Goal: Task Accomplishment & Management: Manage account settings

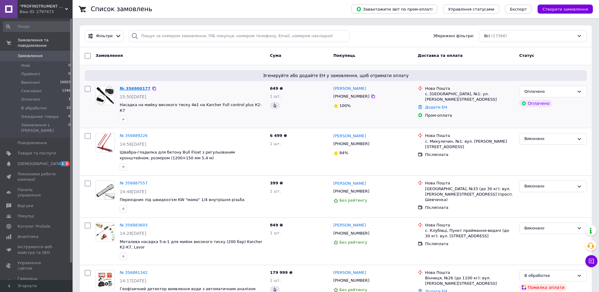
click at [141, 88] on link "№ 356900177" at bounding box center [135, 88] width 31 height 5
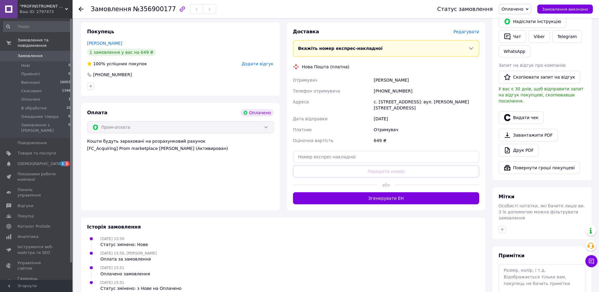
scroll to position [150, 0]
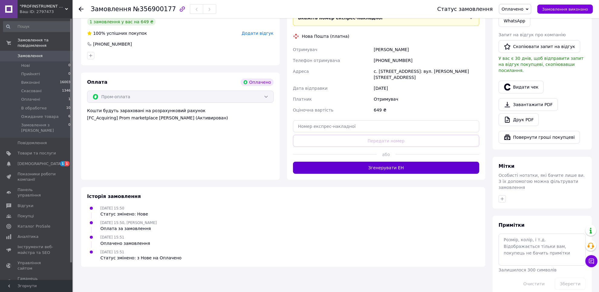
click at [401, 170] on button "Згенерувати ЕН" at bounding box center [386, 168] width 187 height 12
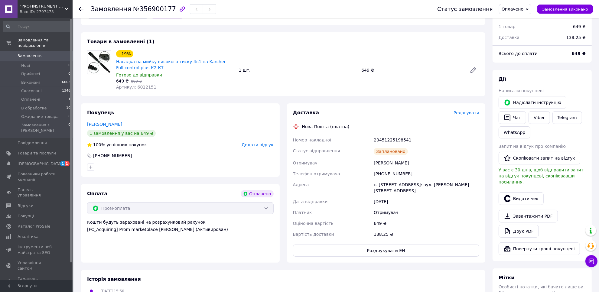
scroll to position [0, 0]
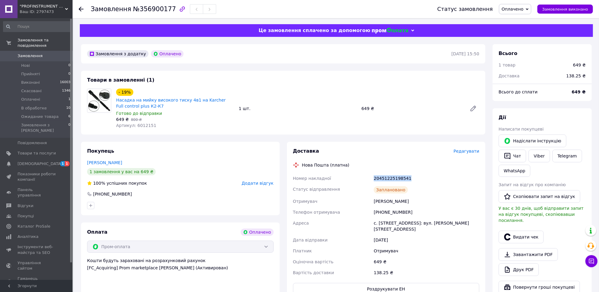
drag, startPoint x: 410, startPoint y: 178, endPoint x: 370, endPoint y: 170, distance: 40.9
click at [370, 170] on div "Доставка Редагувати Нова Пошта (платна) Номер накладної 20451225198541 Статус в…" at bounding box center [386, 221] width 187 height 147
copy div "Номер накладної 20451225198541"
click at [524, 8] on span "Оплачено" at bounding box center [513, 9] width 22 height 5
click at [521, 28] on li "Виконано" at bounding box center [521, 30] width 44 height 9
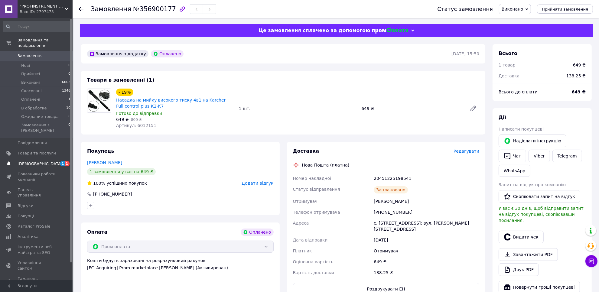
click at [26, 161] on span "[DEMOGRAPHIC_DATA]" at bounding box center [40, 163] width 45 height 5
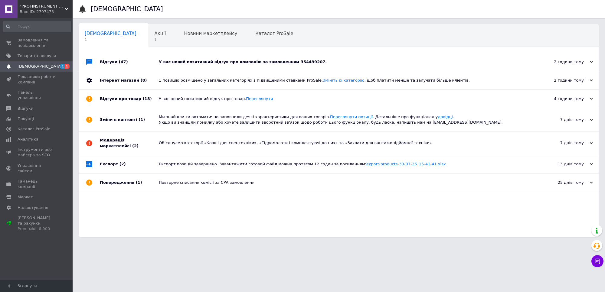
click at [279, 59] on div "У вас новий позитивний відгук про компанію за замовленням 354499207." at bounding box center [346, 61] width 374 height 5
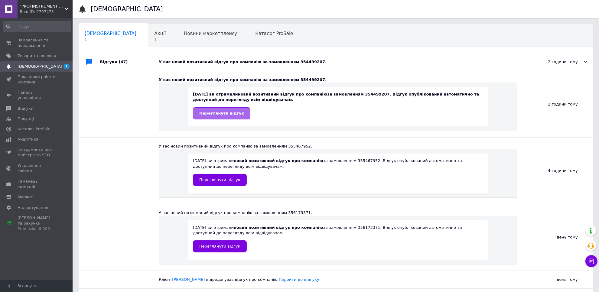
click at [227, 117] on link "Переглянути відгук" at bounding box center [221, 113] width 57 height 12
click at [155, 32] on span "Акції" at bounding box center [160, 33] width 11 height 5
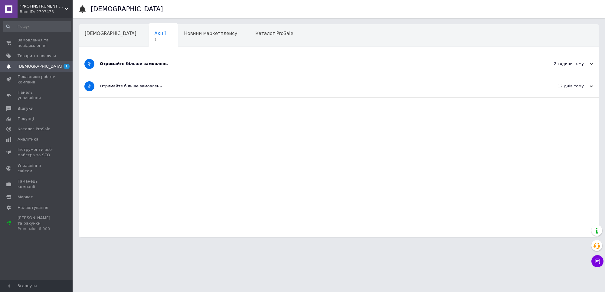
click at [126, 67] on div "Отримайте більше замовлень" at bounding box center [316, 64] width 433 height 22
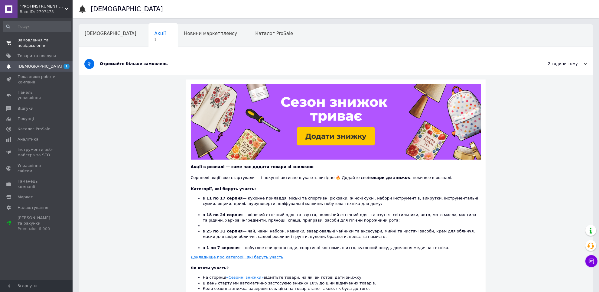
click at [30, 38] on span "Замовлення та повідомлення" at bounding box center [37, 43] width 38 height 11
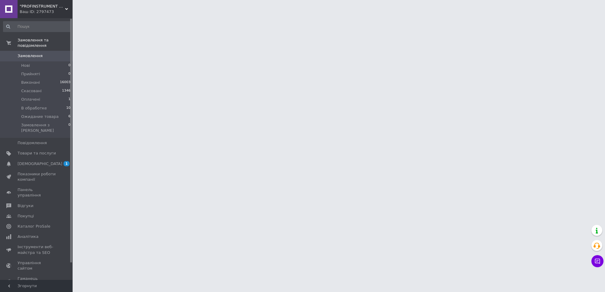
click at [34, 53] on span "Замовлення" at bounding box center [30, 55] width 25 height 5
